Goal: Information Seeking & Learning: Learn about a topic

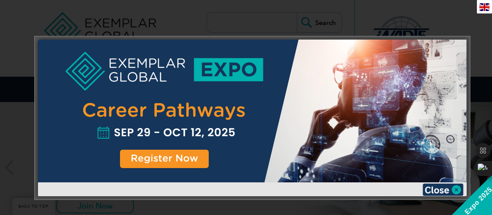
scroll to position [167, 0]
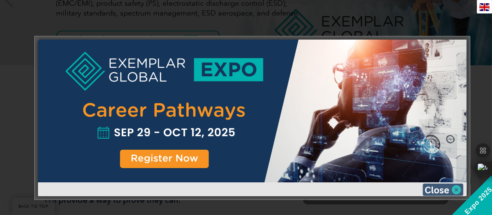
click at [454, 184] on img at bounding box center [442, 190] width 41 height 12
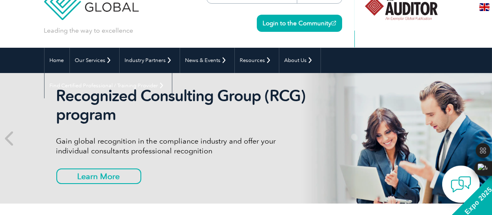
scroll to position [0, 0]
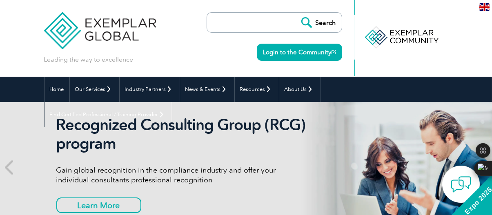
click at [217, 25] on input "search" at bounding box center [254, 23] width 86 height 20
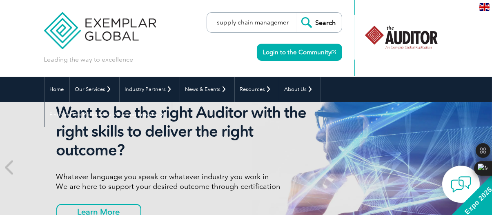
scroll to position [0, 2]
type input "supply chain management"
click at [297, 13] on input "Search" at bounding box center [319, 23] width 45 height 20
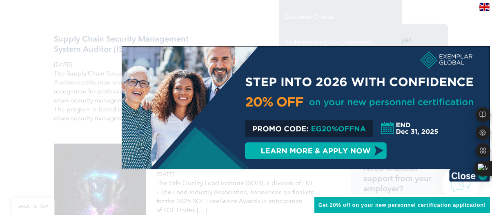
scroll to position [203, 0]
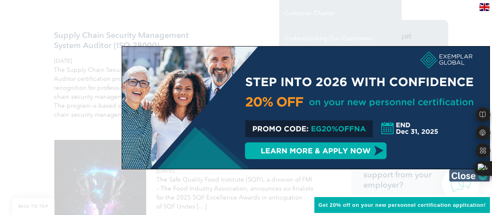
click at [452, 178] on img at bounding box center [469, 175] width 41 height 12
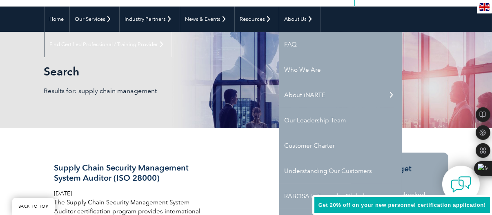
scroll to position [0, 0]
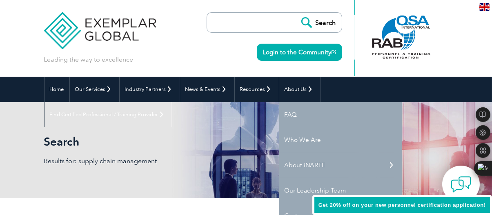
click at [245, 18] on input "search" at bounding box center [254, 23] width 86 height 20
type input "6 sigma"
click at [297, 13] on input "Search" at bounding box center [319, 23] width 45 height 20
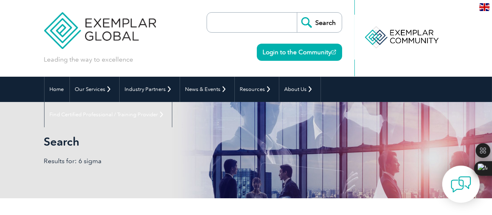
click at [226, 17] on input "search" at bounding box center [254, 23] width 86 height 20
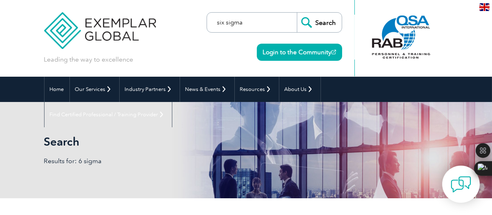
type input "six sigma"
click at [297, 13] on input "Search" at bounding box center [319, 23] width 45 height 20
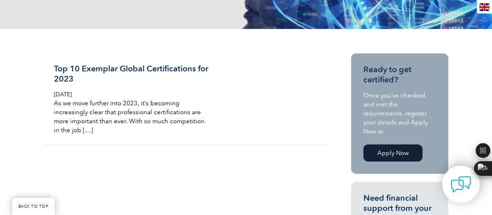
scroll to position [164, 0]
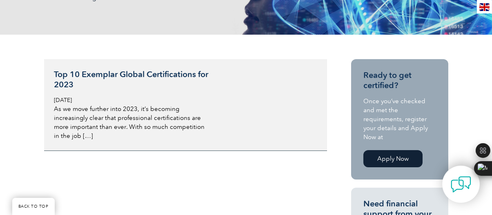
click at [128, 74] on h3 "Top 10 Exemplar Global Certifications for 2023" at bounding box center [133, 79] width 158 height 20
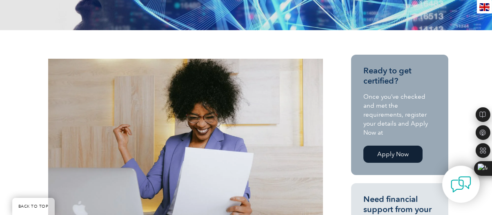
scroll to position [231, 0]
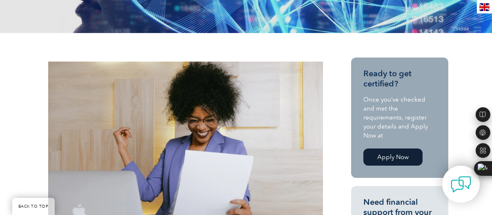
click at [384, 149] on link "Apply Now" at bounding box center [392, 157] width 59 height 17
